Goal: Information Seeking & Learning: Learn about a topic

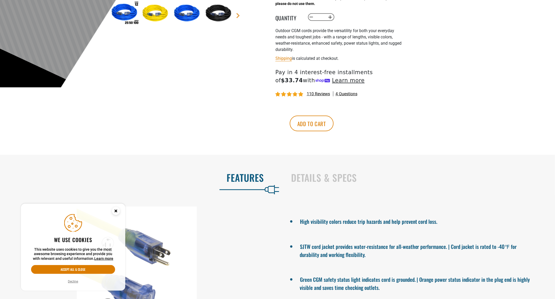
scroll to position [203, 0]
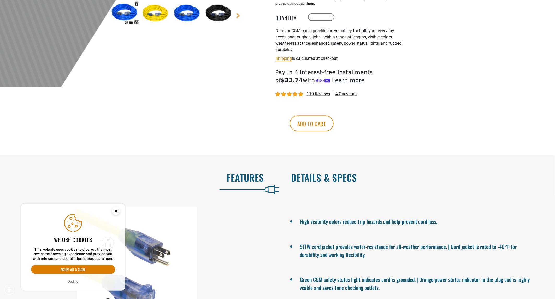
click at [357, 183] on h2 "Details & Specs" at bounding box center [417, 177] width 253 height 11
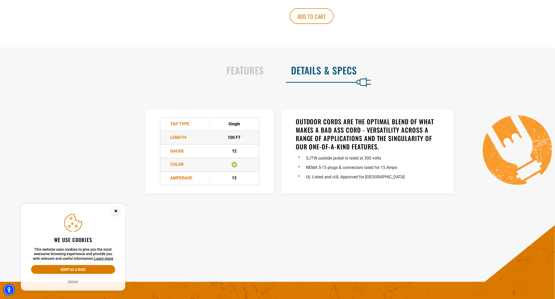
scroll to position [319, 0]
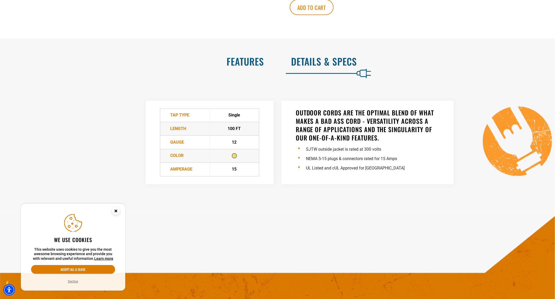
click at [250, 60] on h2 "Features" at bounding box center [137, 61] width 253 height 11
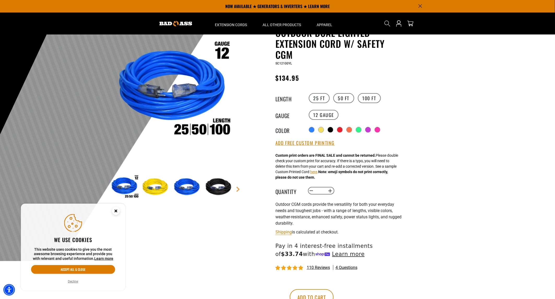
scroll to position [29, 0]
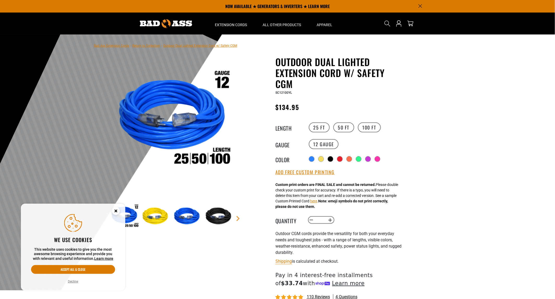
click at [284, 92] on span "SC12100YL" at bounding box center [283, 93] width 16 height 4
copy span "SC12100YL"
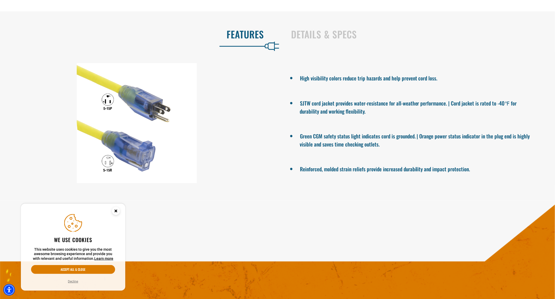
scroll to position [348, 0]
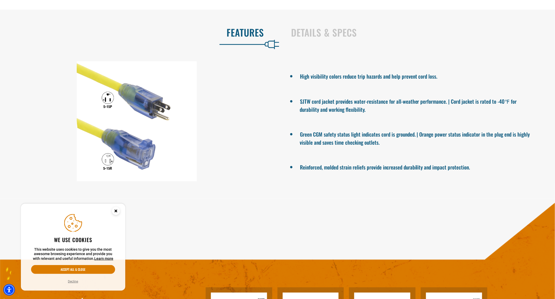
click at [307, 39] on div "Details & Specs" at bounding box center [418, 33] width 270 height 21
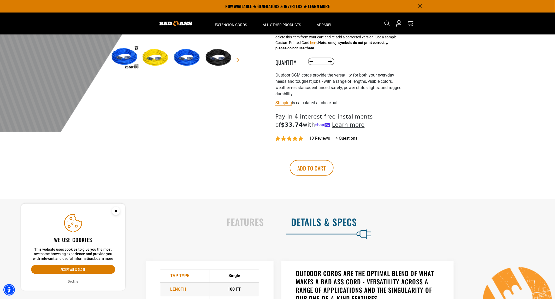
scroll to position [0, 0]
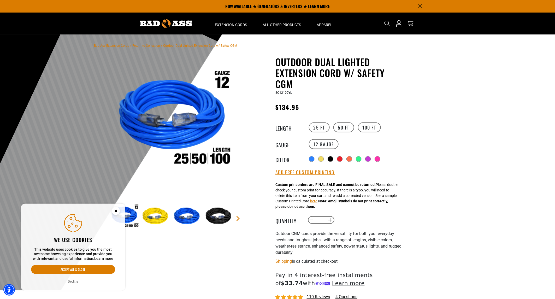
drag, startPoint x: 306, startPoint y: 120, endPoint x: 303, endPoint y: 27, distance: 93.5
click at [117, 211] on circle "Close this option" at bounding box center [116, 211] width 8 height 8
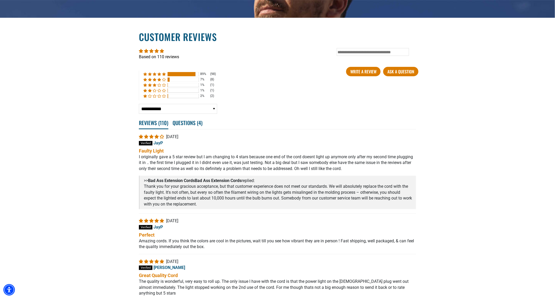
scroll to position [870, 0]
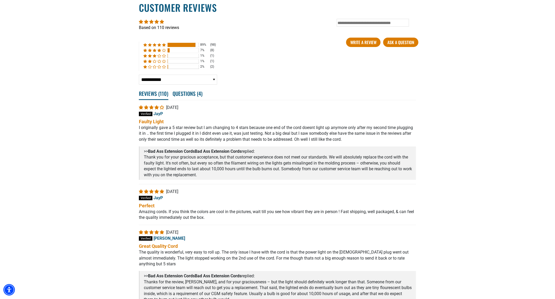
drag, startPoint x: 381, startPoint y: 187, endPoint x: 396, endPoint y: 197, distance: 17.9
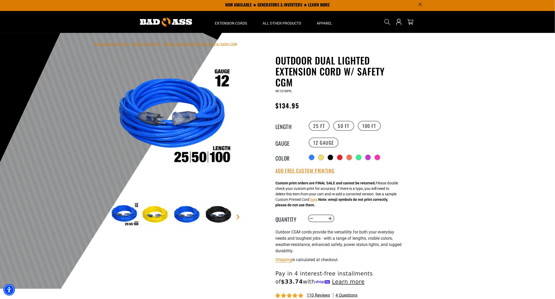
scroll to position [0, 0]
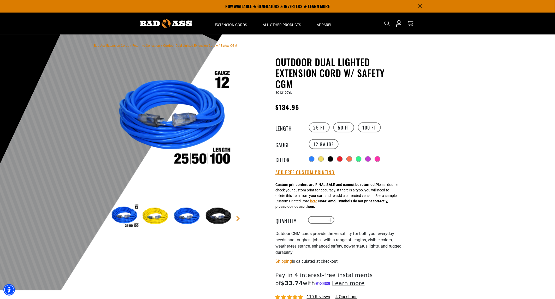
drag, startPoint x: 307, startPoint y: 93, endPoint x: 281, endPoint y: 96, distance: 26.1
click at [281, 96] on div "Outdoor Dual Lighted Extension Cord w/ Safety CGM Outdoor Dual Lighted Extensio…" at bounding box center [339, 202] width 128 height 293
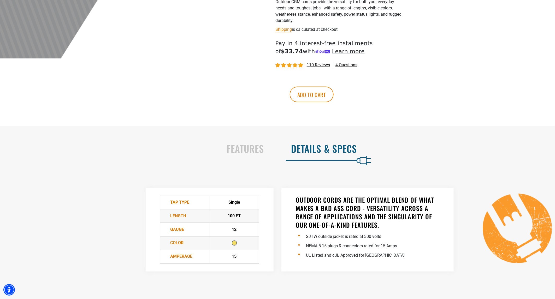
scroll to position [348, 0]
